Goal: Information Seeking & Learning: Learn about a topic

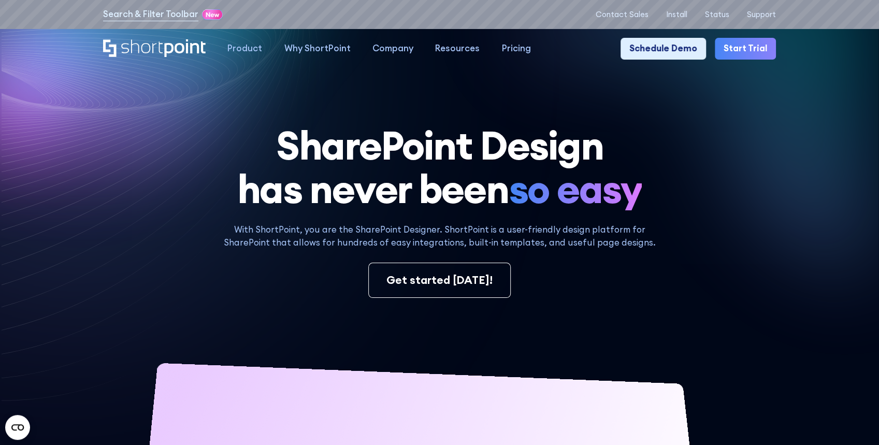
click at [725, 163] on h1 "SharePoint Design has never been so easy" at bounding box center [439, 166] width 672 height 87
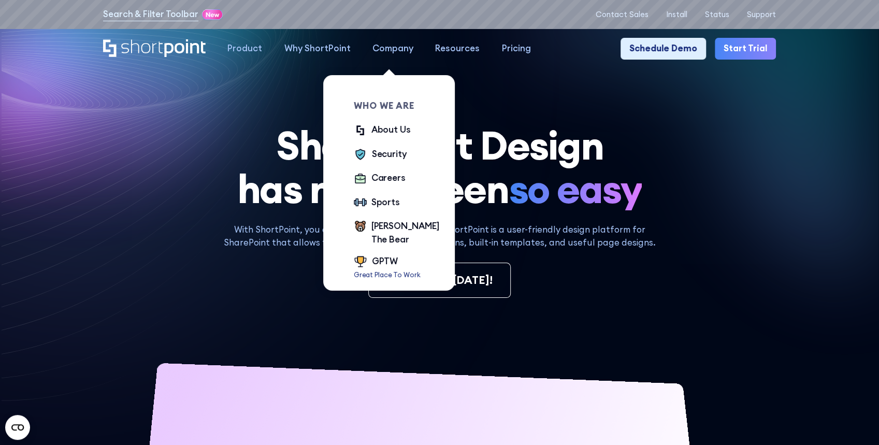
click at [386, 50] on div "Company" at bounding box center [392, 48] width 41 height 13
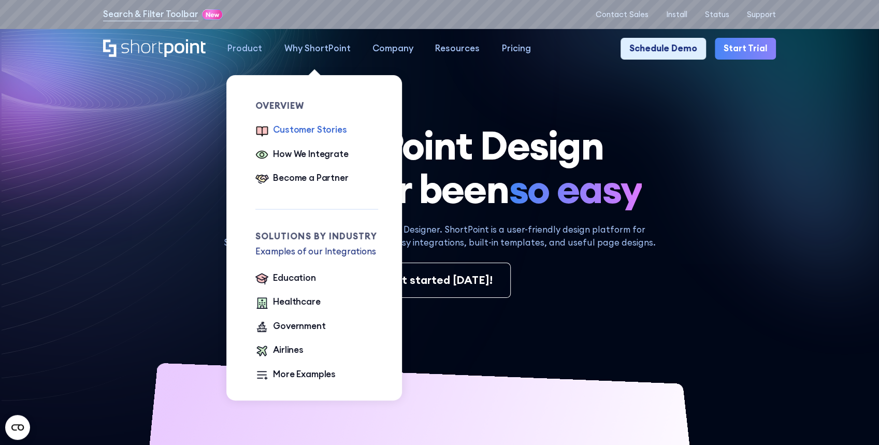
click at [301, 132] on div "Customer Stories" at bounding box center [310, 129] width 74 height 13
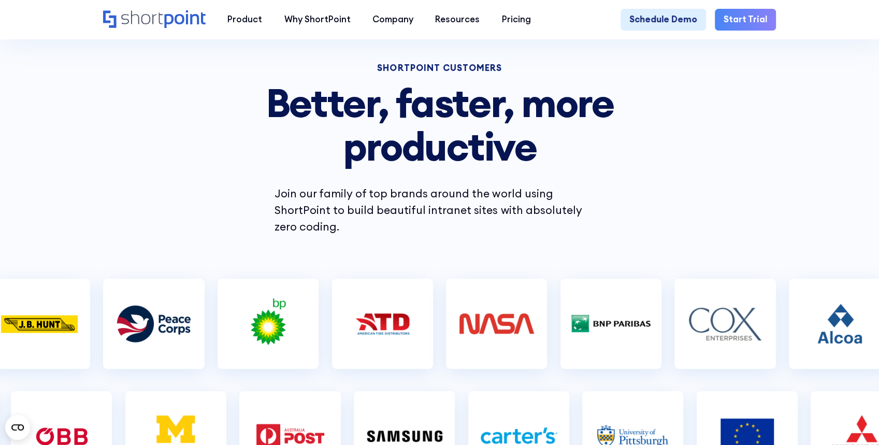
scroll to position [172, 0]
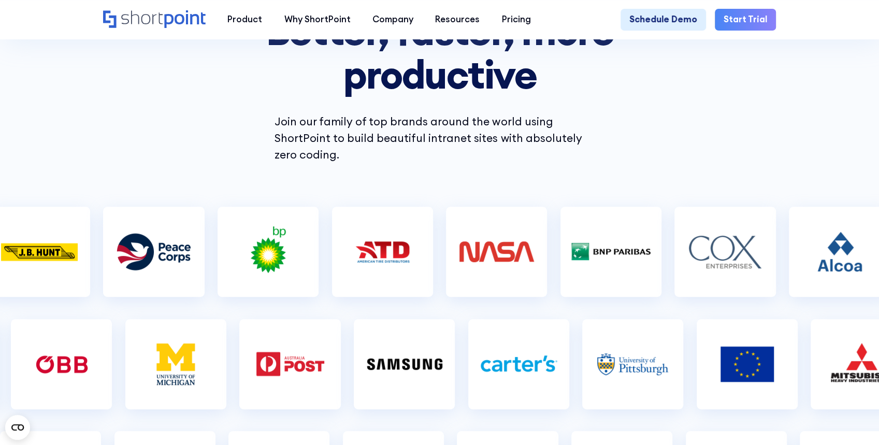
click at [173, 355] on img at bounding box center [175, 364] width 83 height 52
click at [174, 339] on img at bounding box center [175, 364] width 83 height 52
drag, startPoint x: 174, startPoint y: 339, endPoint x: 171, endPoint y: 349, distance: 10.1
click at [173, 342] on img at bounding box center [175, 364] width 83 height 52
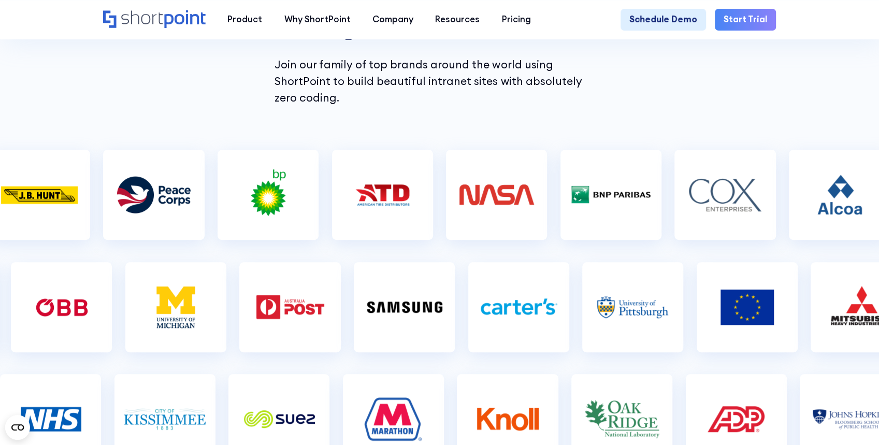
scroll to position [241, 0]
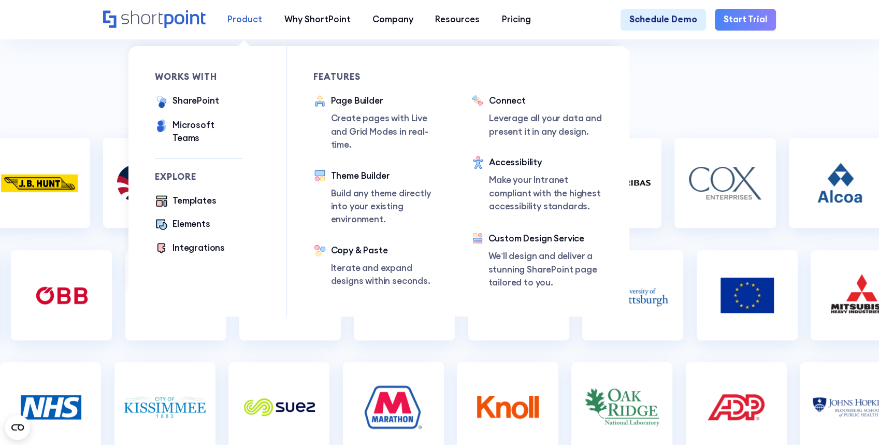
click at [239, 24] on div "Product" at bounding box center [244, 19] width 35 height 13
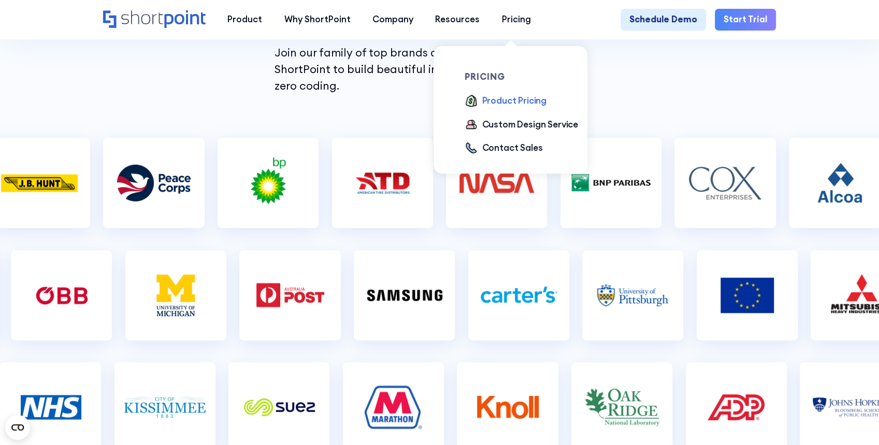
click at [511, 95] on div "Product Pricing" at bounding box center [514, 100] width 64 height 13
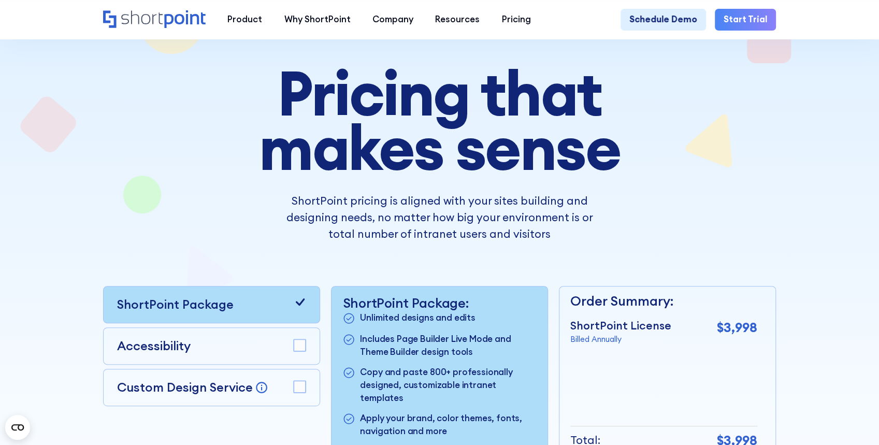
scroll to position [172, 0]
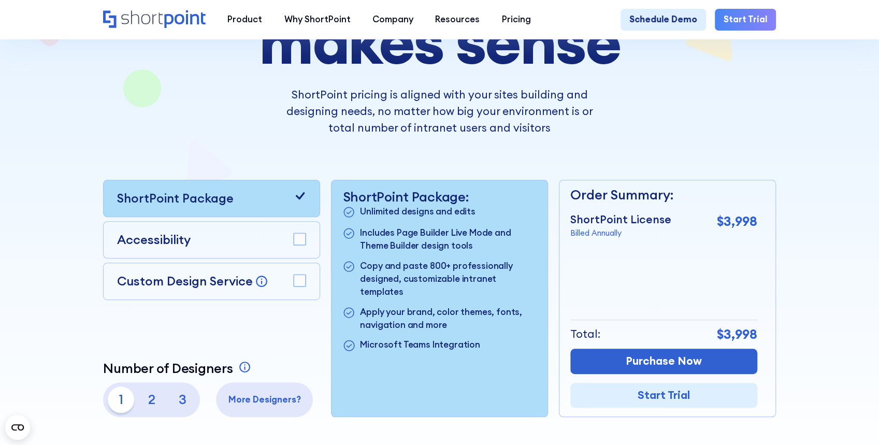
click at [183, 236] on p "Accessibility" at bounding box center [154, 239] width 74 height 19
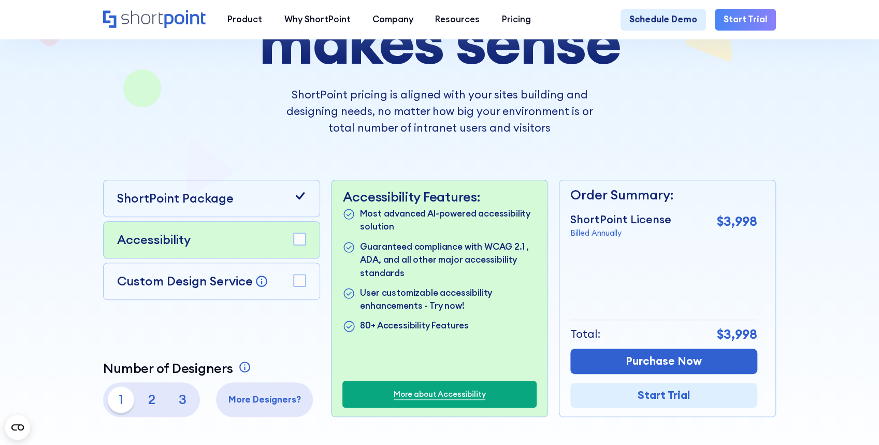
click at [298, 239] on rect at bounding box center [300, 239] width 12 height 12
click at [300, 196] on icon at bounding box center [299, 195] width 13 height 13
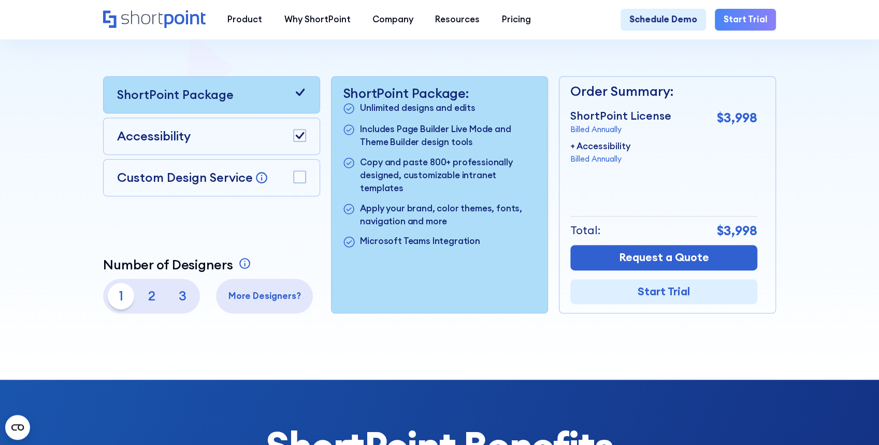
scroll to position [207, 0]
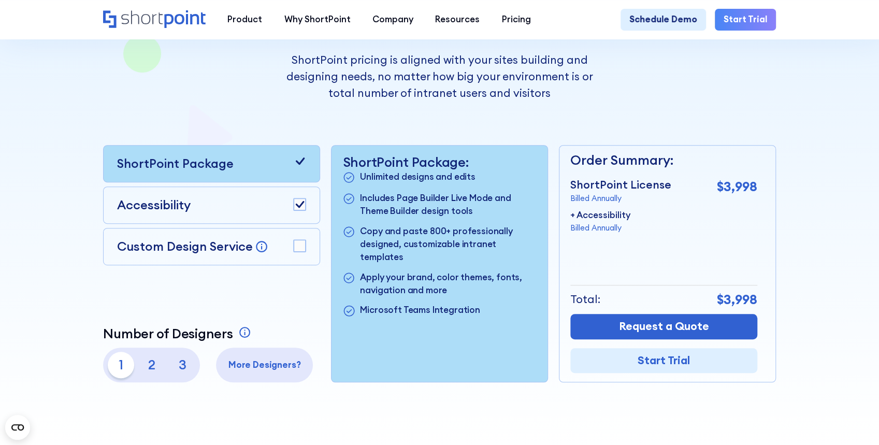
click at [175, 211] on p "Accessibility" at bounding box center [154, 205] width 74 height 19
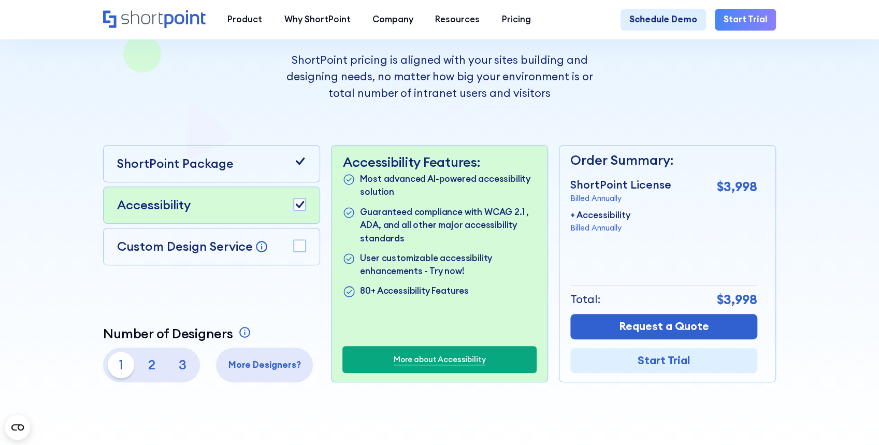
click at [439, 360] on link "More about Accessibility" at bounding box center [440, 359] width 92 height 11
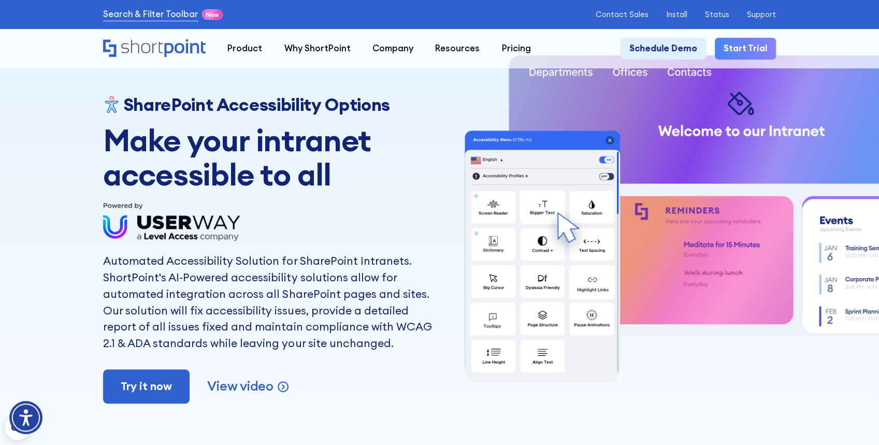
click at [194, 222] on img at bounding box center [172, 222] width 138 height 44
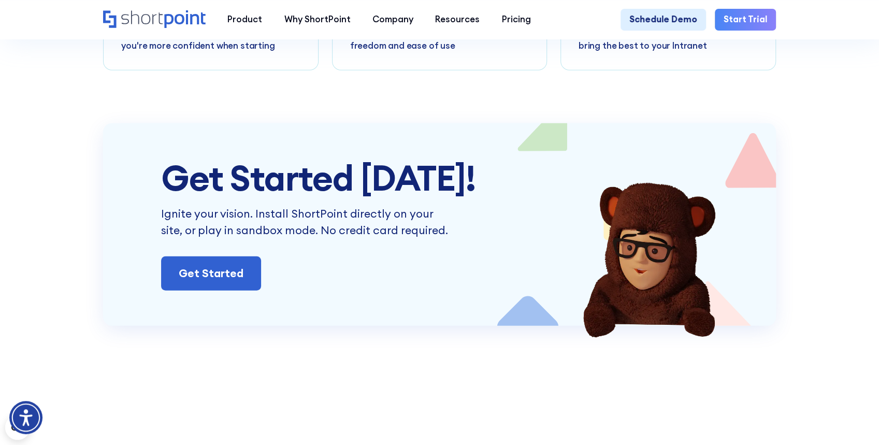
scroll to position [7147, 0]
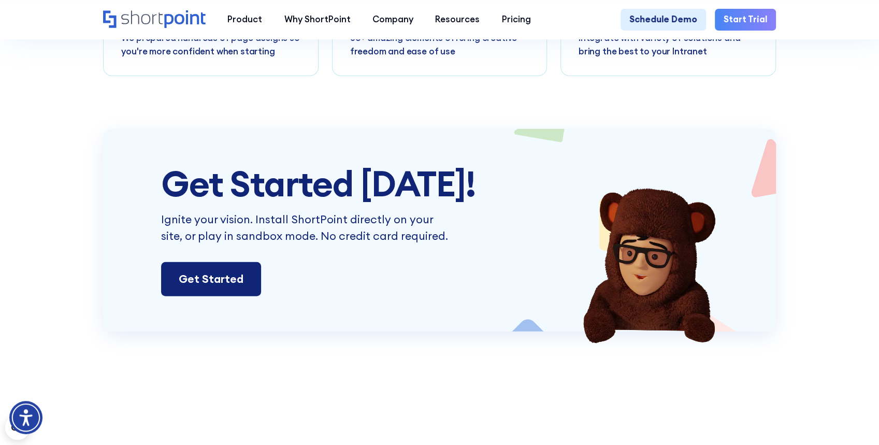
click at [204, 296] on link "Get Started" at bounding box center [211, 279] width 100 height 34
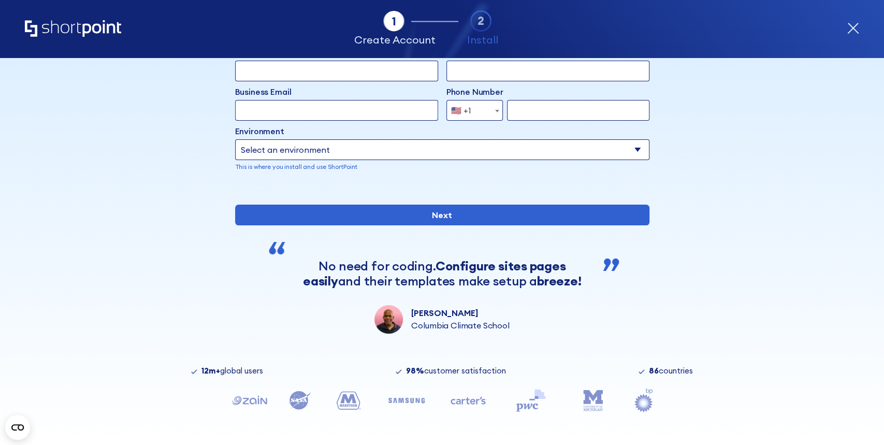
scroll to position [117, 0]
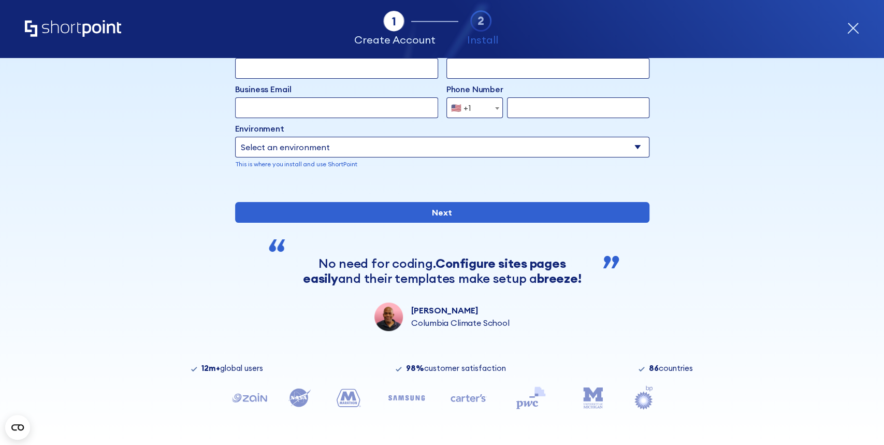
drag, startPoint x: 405, startPoint y: 352, endPoint x: 423, endPoint y: 348, distance: 18.2
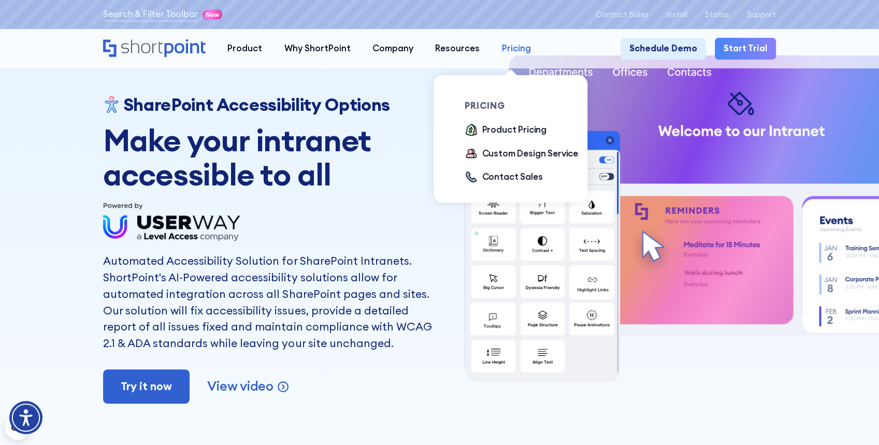
click at [509, 47] on div "Pricing" at bounding box center [516, 48] width 29 height 13
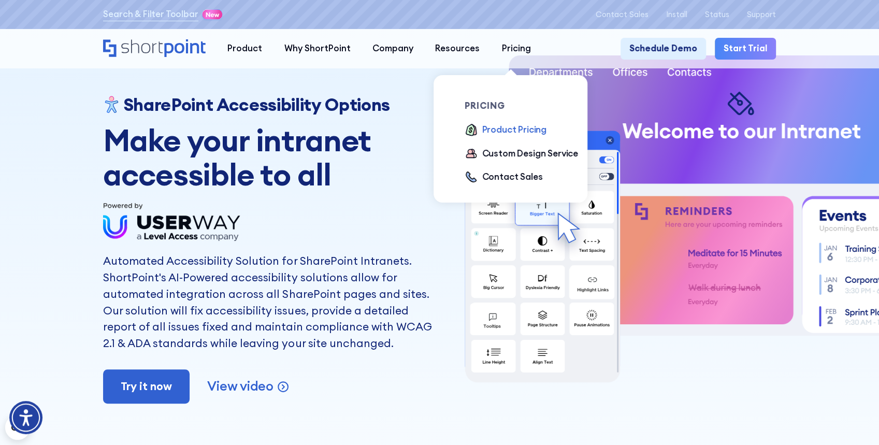
click at [510, 128] on div "Product Pricing" at bounding box center [514, 129] width 64 height 13
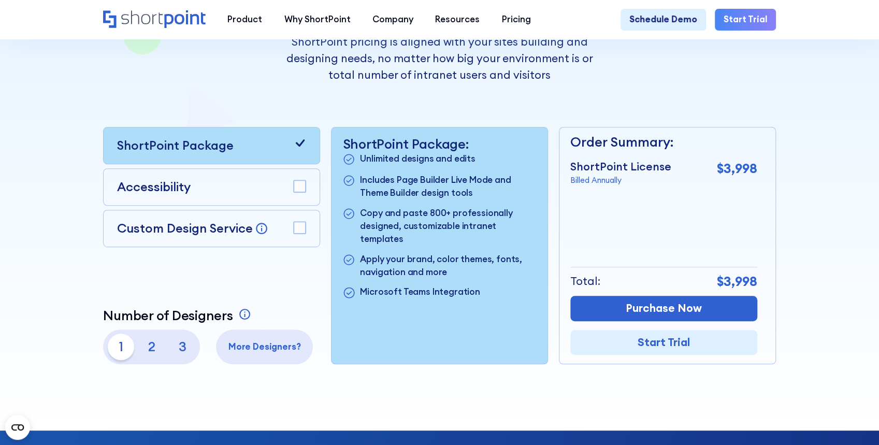
scroll to position [241, 0]
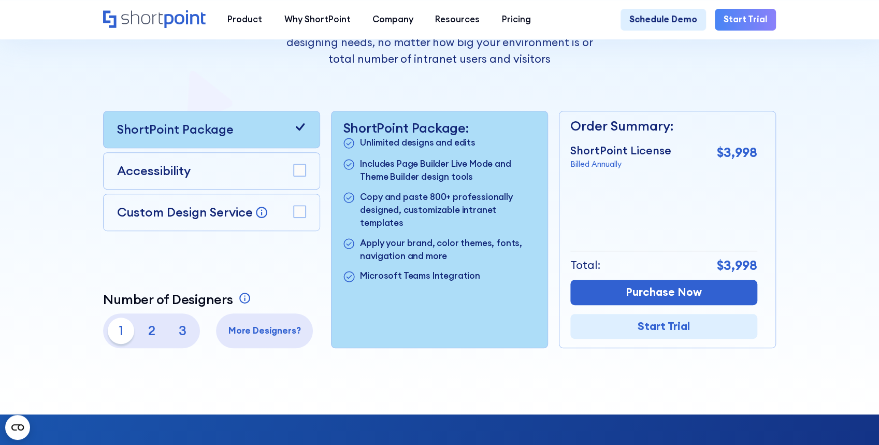
drag, startPoint x: 298, startPoint y: 172, endPoint x: 294, endPoint y: 191, distance: 19.1
click at [299, 172] on rect at bounding box center [300, 170] width 12 height 12
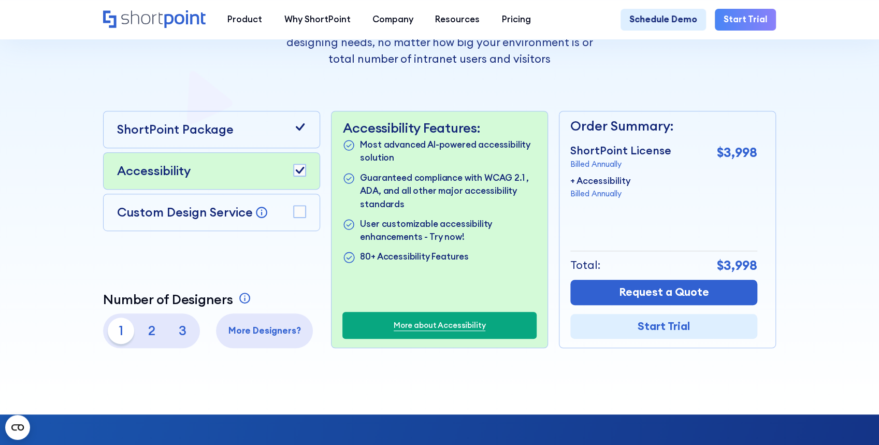
click at [300, 214] on rect at bounding box center [300, 212] width 12 height 12
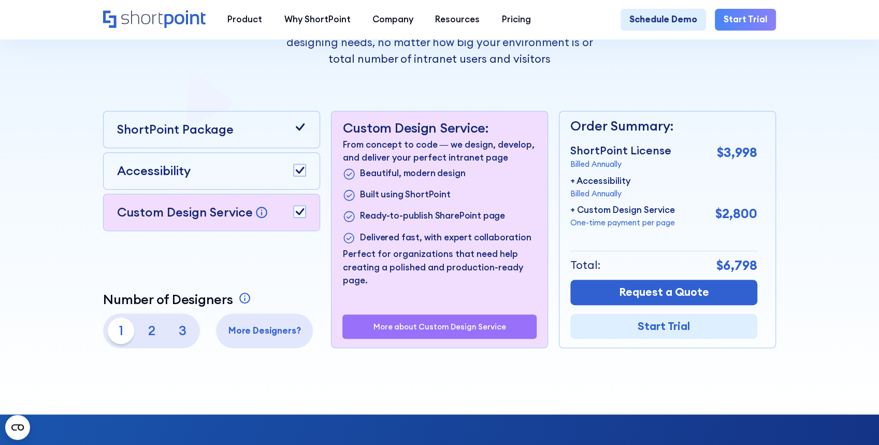
click at [154, 334] on p "2" at bounding box center [151, 330] width 26 height 26
drag, startPoint x: 299, startPoint y: 172, endPoint x: 381, endPoint y: 187, distance: 82.6
click at [299, 172] on icon at bounding box center [300, 170] width 9 height 7
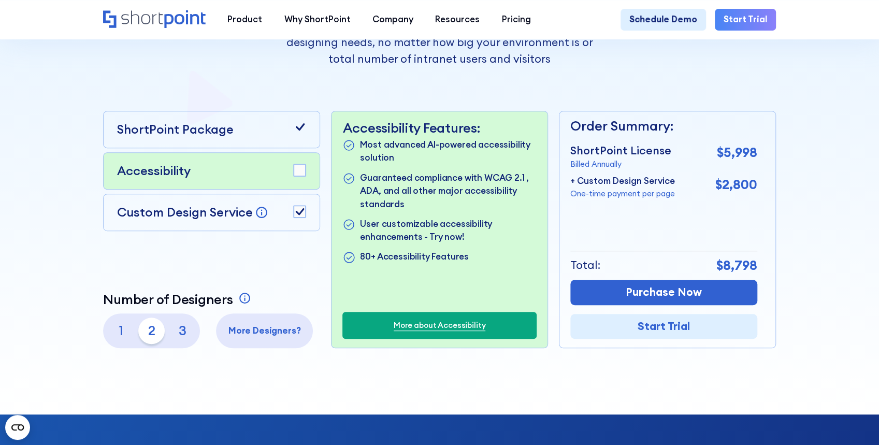
click at [304, 169] on rect at bounding box center [300, 170] width 12 height 12
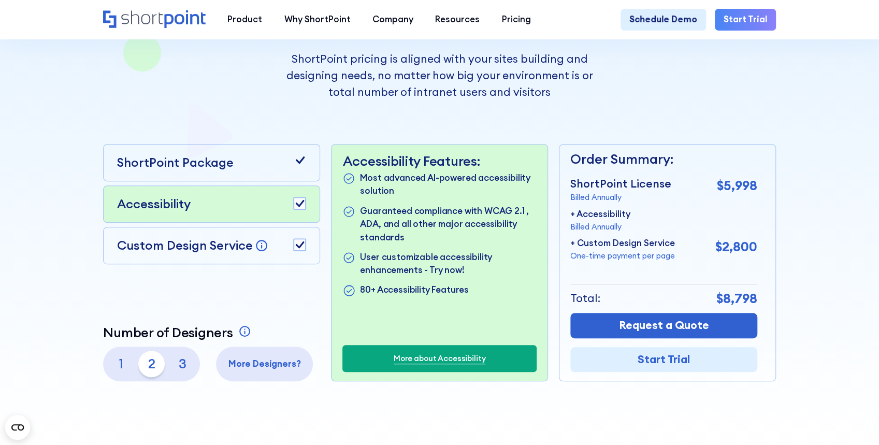
scroll to position [207, 0]
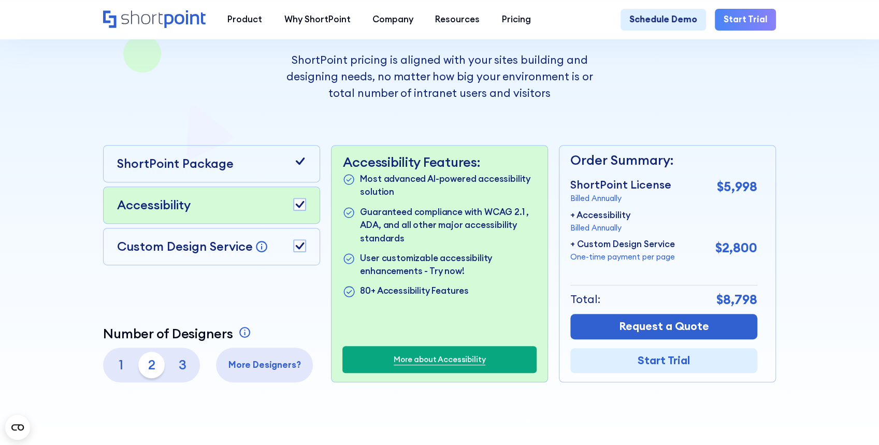
click at [763, 114] on div "Pricing that makes sense ShortPoint pricing is aligned with your sites building…" at bounding box center [439, 154] width 672 height 458
